Goal: Navigation & Orientation: Go to known website

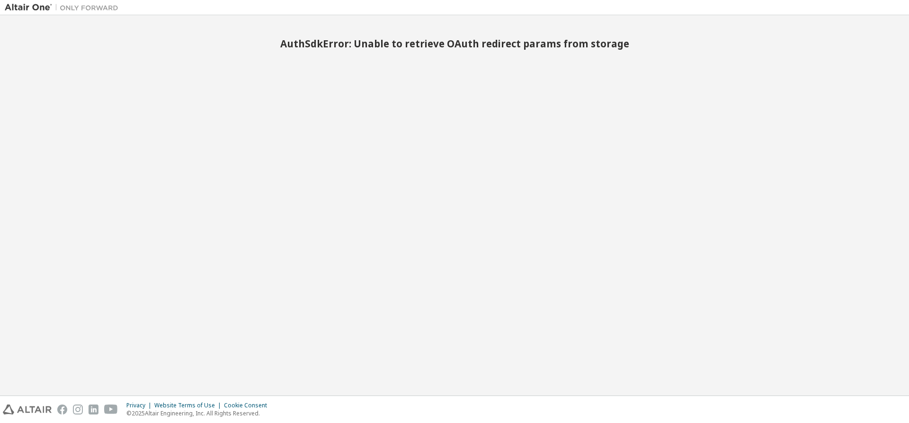
click at [38, 5] on img at bounding box center [64, 7] width 118 height 9
